Goal: Task Accomplishment & Management: Use online tool/utility

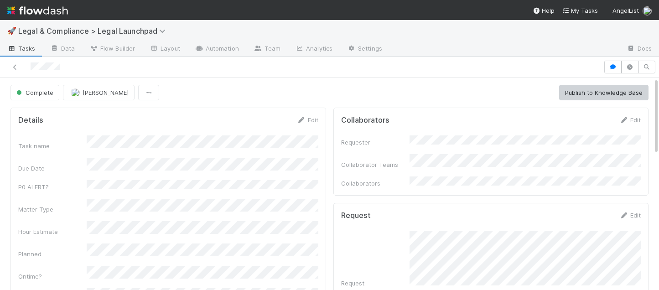
click at [43, 10] on img at bounding box center [37, 11] width 61 height 16
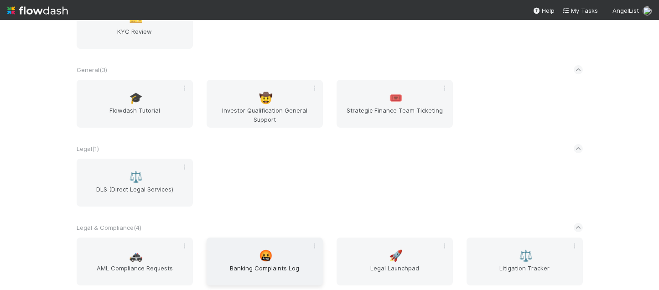
scroll to position [110, 0]
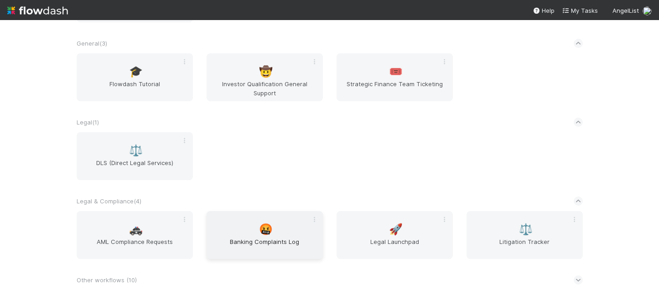
click at [271, 243] on span "Banking Complaints Log" at bounding box center [264, 246] width 109 height 18
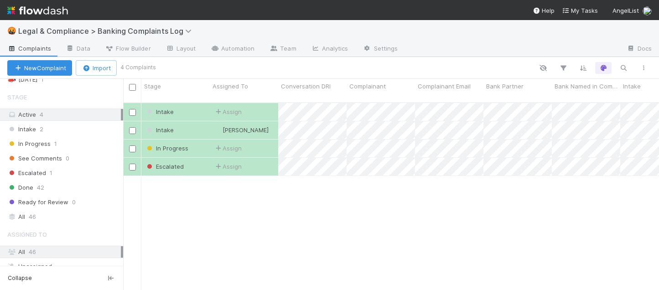
scroll to position [286, 0]
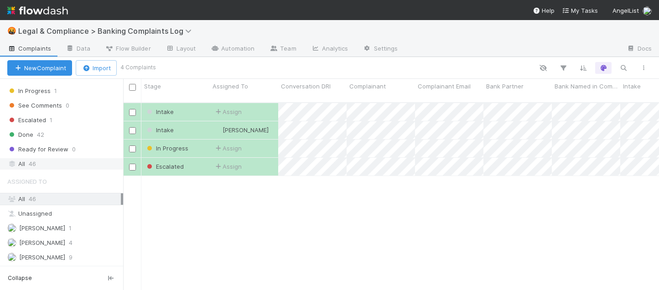
click at [13, 162] on icon at bounding box center [11, 164] width 9 height 6
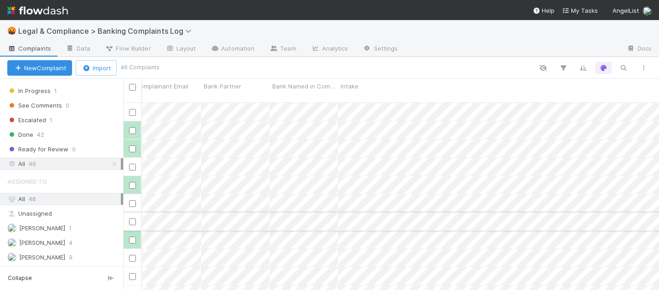
scroll to position [0, 204]
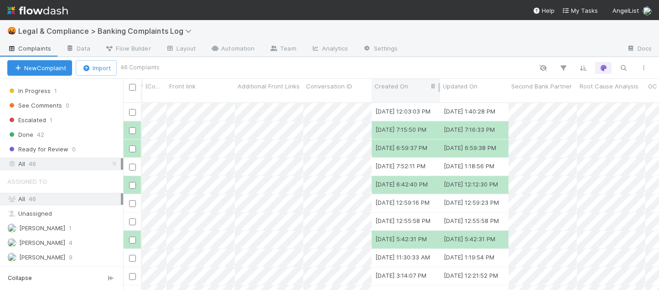
click at [433, 88] on div "Stage Assigned To Conversation DRI Complainant Complainant Email Bank Partner B…" at bounding box center [11, 90] width 1953 height 23
click at [418, 86] on div "Created On" at bounding box center [405, 86] width 63 height 9
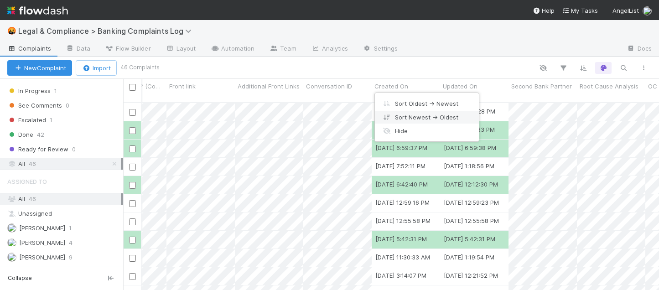
click at [414, 118] on div "Sort Newest → Oldest" at bounding box center [427, 117] width 104 height 14
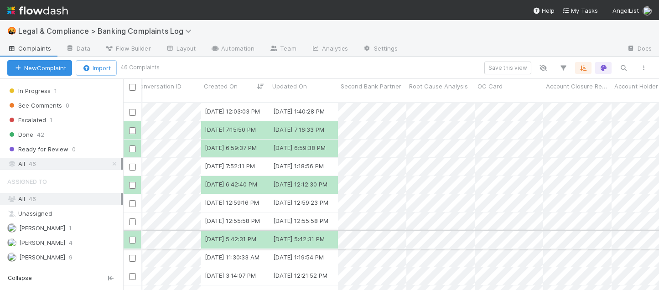
scroll to position [0, 1286]
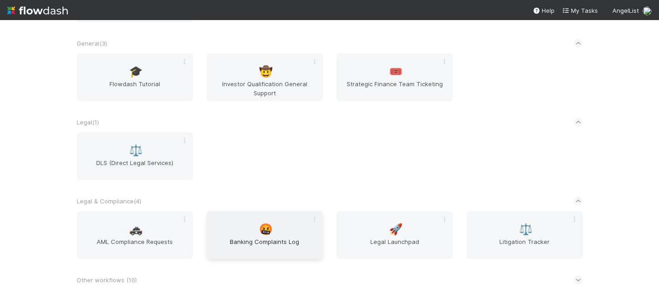
click at [261, 234] on span "🤬" at bounding box center [266, 229] width 14 height 12
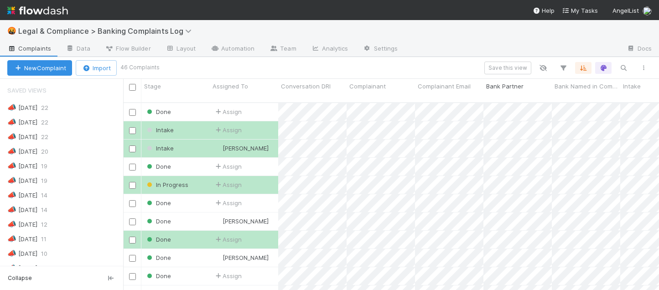
click at [527, 86] on div "Bank Partner" at bounding box center [517, 86] width 63 height 9
click at [538, 87] on div "Sort First → Last Sort Last → First Hide Edit field Delete field" at bounding box center [329, 145] width 659 height 290
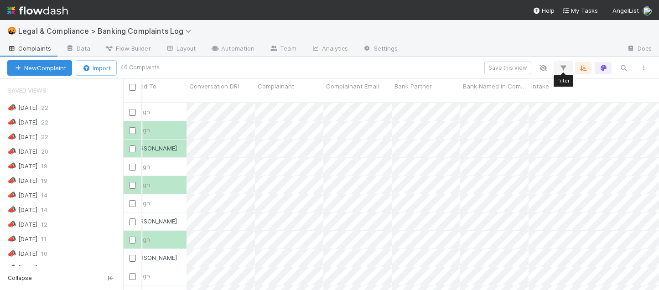
click at [564, 69] on icon "button" at bounding box center [563, 68] width 9 height 8
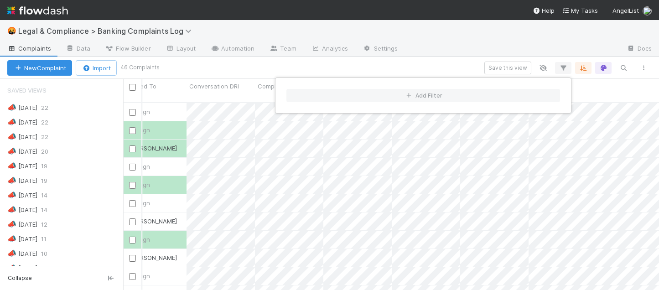
click at [564, 69] on div "Add Filter" at bounding box center [329, 145] width 659 height 290
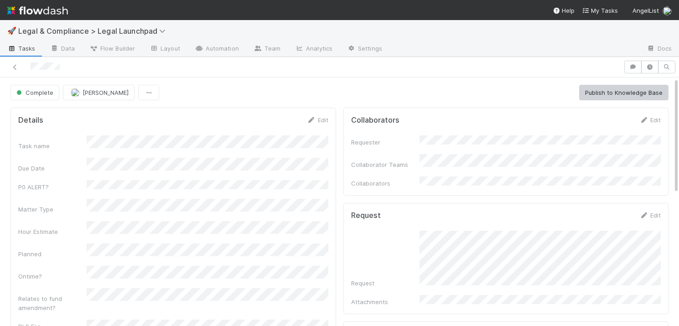
click at [61, 12] on img at bounding box center [37, 11] width 61 height 16
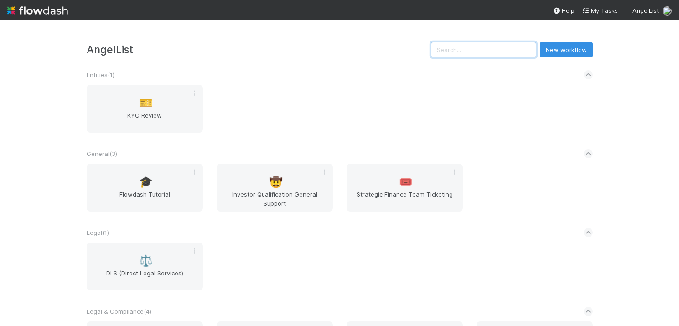
click at [501, 53] on input "text" at bounding box center [483, 50] width 105 height 16
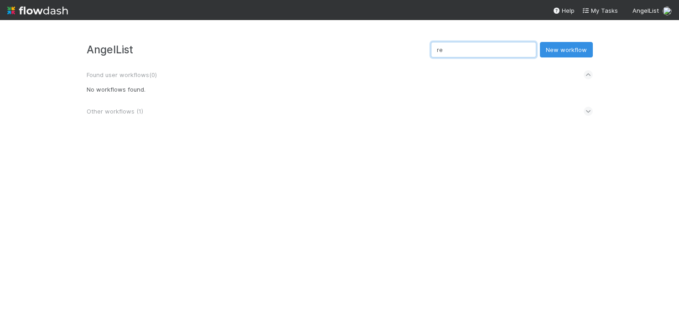
type input "r"
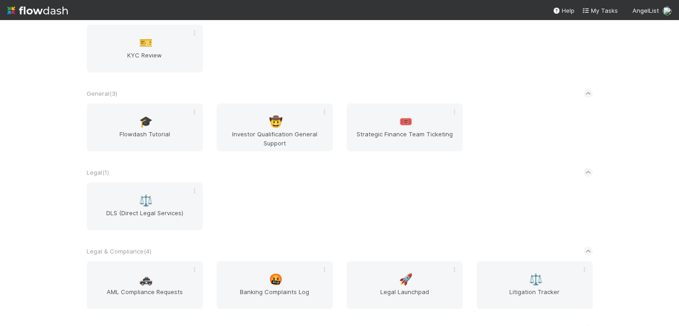
scroll to position [74, 0]
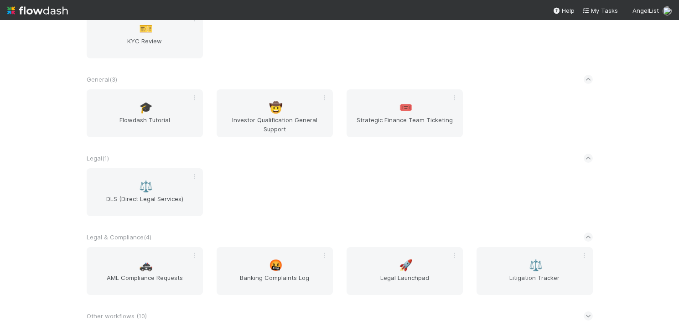
click at [589, 237] on icon at bounding box center [588, 237] width 6 height 9
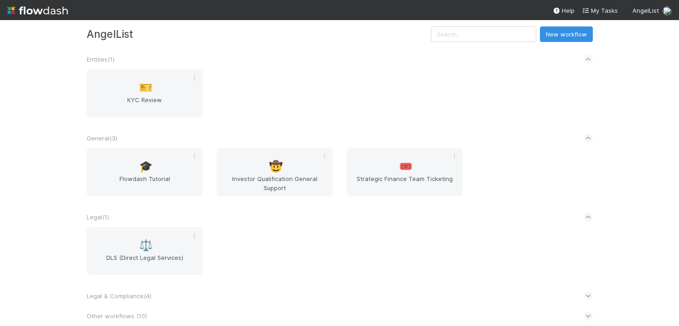
click at [588, 298] on icon at bounding box center [588, 295] width 6 height 9
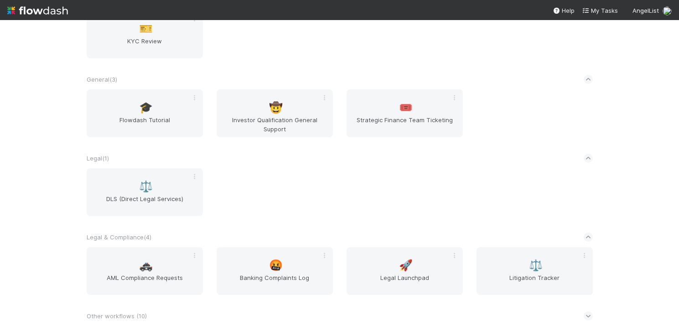
scroll to position [74, 0]
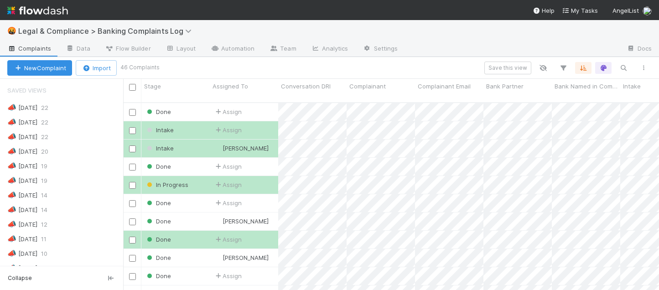
scroll to position [195, 536]
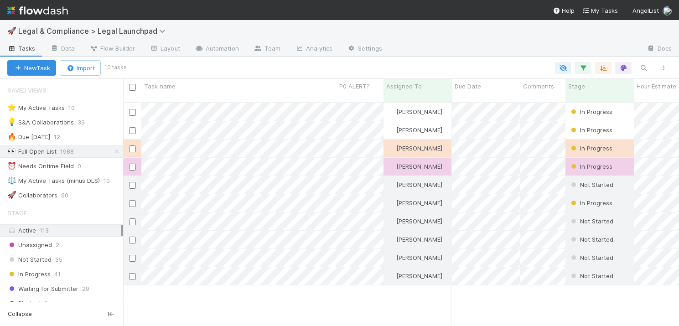
scroll to position [231, 556]
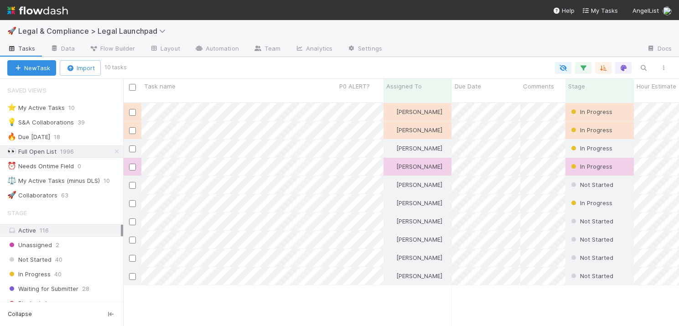
click at [26, 44] on span "Tasks" at bounding box center [21, 48] width 28 height 9
click at [299, 104] on div at bounding box center [339, 163] width 679 height 326
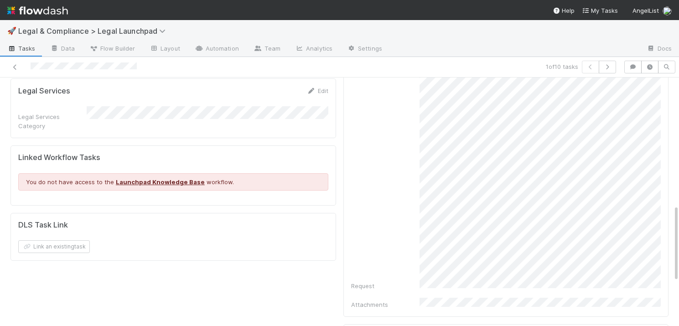
scroll to position [413, 0]
